Goal: Find specific page/section: Find specific page/section

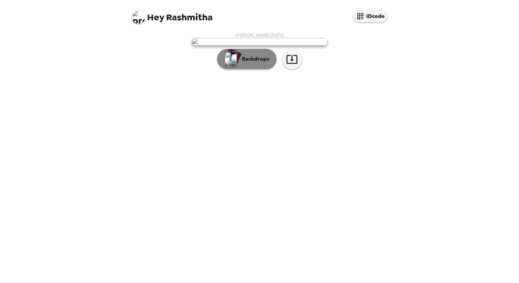
click at [245, 63] on p "Backdrops" at bounding box center [253, 59] width 31 height 8
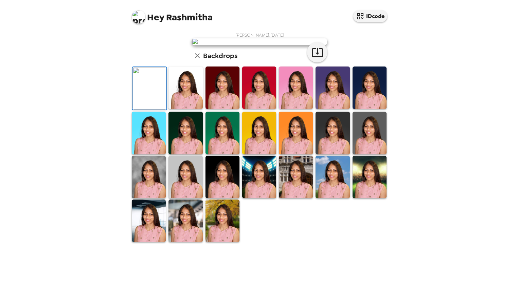
scroll to position [128, 0]
click at [213, 242] on img at bounding box center [222, 221] width 34 height 42
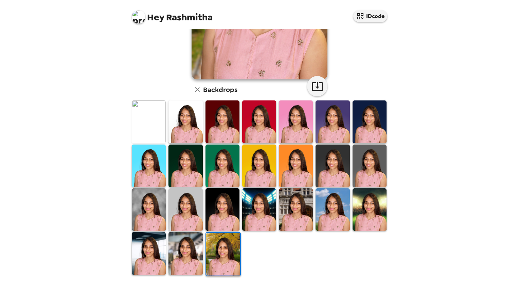
click at [174, 209] on img at bounding box center [185, 209] width 34 height 42
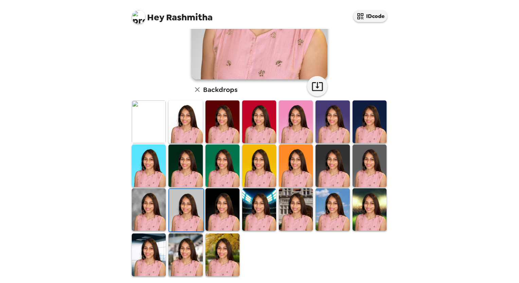
click at [146, 118] on img at bounding box center [149, 122] width 34 height 42
